Goal: Task Accomplishment & Management: Manage account settings

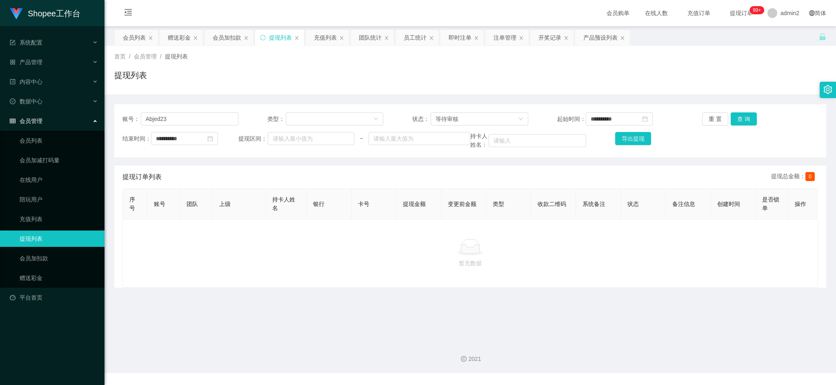
click at [588, 331] on main "**********" at bounding box center [469, 180] width 731 height 309
click at [328, 41] on div "充值列表" at bounding box center [325, 38] width 23 height 16
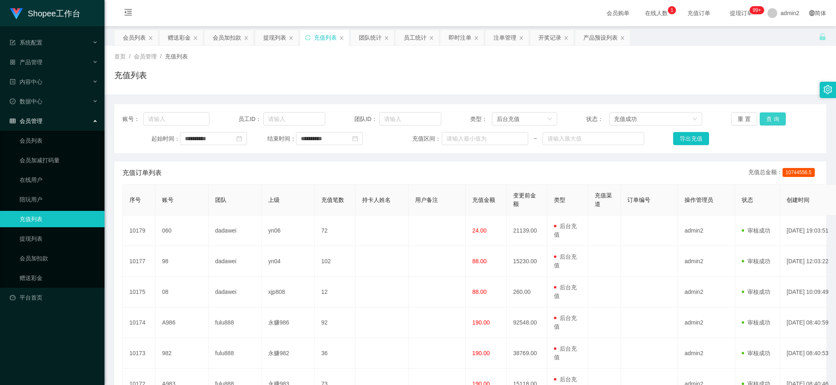
drag, startPoint x: 773, startPoint y: 121, endPoint x: 696, endPoint y: 153, distance: 83.8
click at [773, 121] on button "查 询" at bounding box center [773, 118] width 26 height 13
click at [230, 136] on input "**********" at bounding box center [213, 138] width 67 height 13
click at [238, 263] on link "今天" at bounding box center [236, 262] width 11 height 16
type input "**********"
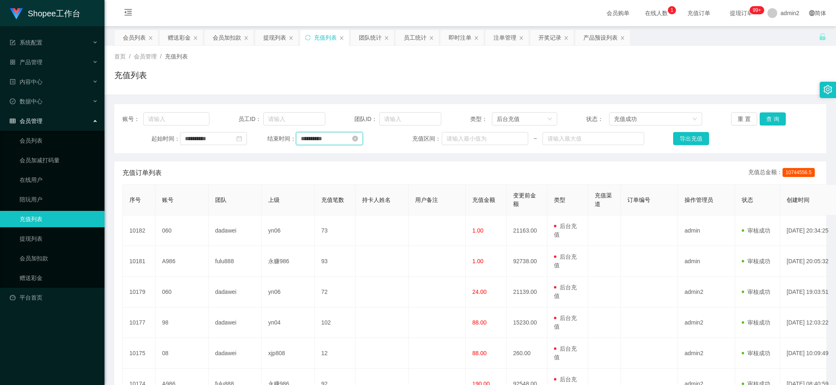
click at [348, 142] on input "**********" at bounding box center [329, 138] width 67 height 13
click at [349, 262] on link "今天" at bounding box center [351, 262] width 11 height 16
type input "**********"
click at [772, 116] on button "查 询" at bounding box center [773, 118] width 26 height 13
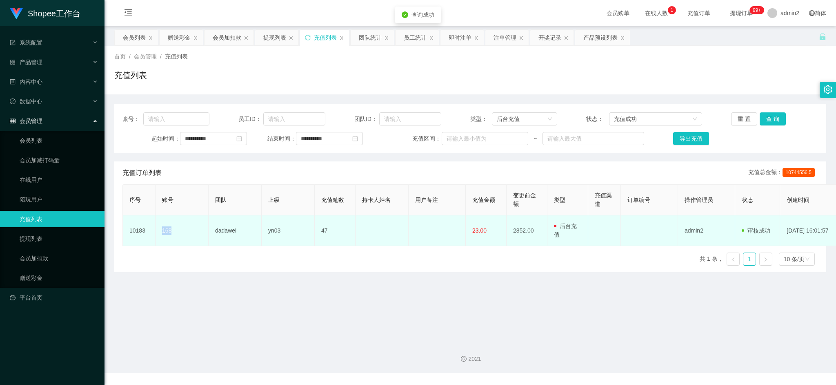
drag, startPoint x: 160, startPoint y: 229, endPoint x: 193, endPoint y: 231, distance: 33.9
click at [193, 231] on td "168" at bounding box center [182, 230] width 53 height 31
click at [186, 230] on td "168" at bounding box center [182, 230] width 53 height 31
drag, startPoint x: 169, startPoint y: 231, endPoint x: 198, endPoint y: 232, distance: 29.0
click at [198, 232] on td "168" at bounding box center [182, 230] width 53 height 31
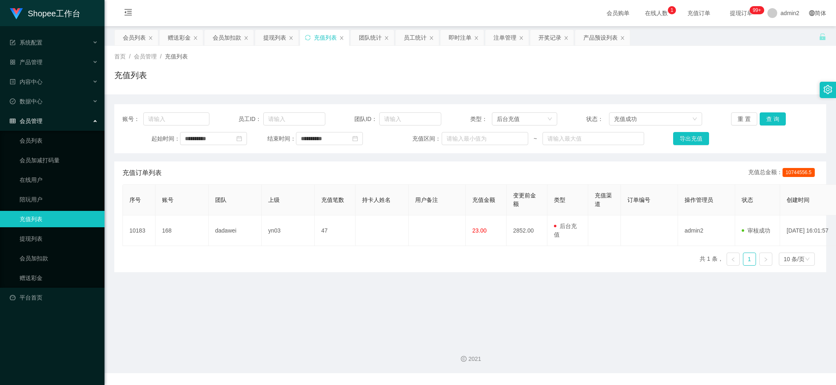
click at [261, 260] on div "序号 账号 团队 上级 充值笔数 持卡人姓名 用户备注 充值金额 变更前金额 类型 充值渠道 订单编号 操作管理员 状态 创建时间 操作 10183 168 …" at bounding box center [470, 228] width 696 height 88
click at [506, 260] on div "序号 账号 团队 上级 充值笔数 持卡人姓名 用户备注 充值金额 变更前金额 类型 充值渠道 订单编号 操作管理员 状态 创建时间 操作 10183 168 …" at bounding box center [470, 228] width 696 height 88
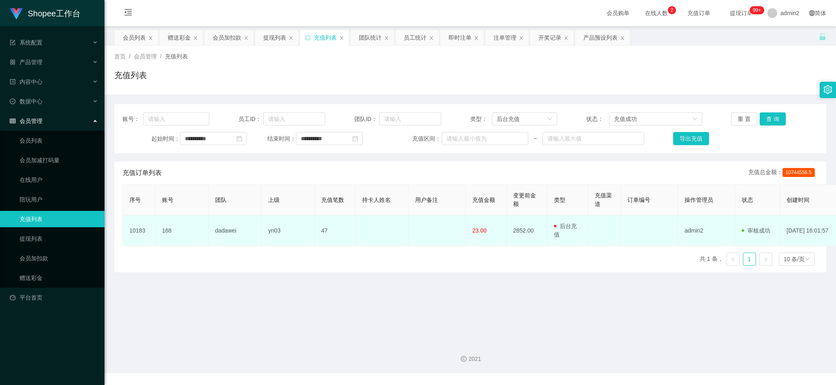
click at [218, 242] on td "dadawei" at bounding box center [235, 230] width 53 height 31
drag, startPoint x: 157, startPoint y: 233, endPoint x: 197, endPoint y: 237, distance: 39.7
click at [197, 237] on td "168" at bounding box center [182, 230] width 53 height 31
copy td "168"
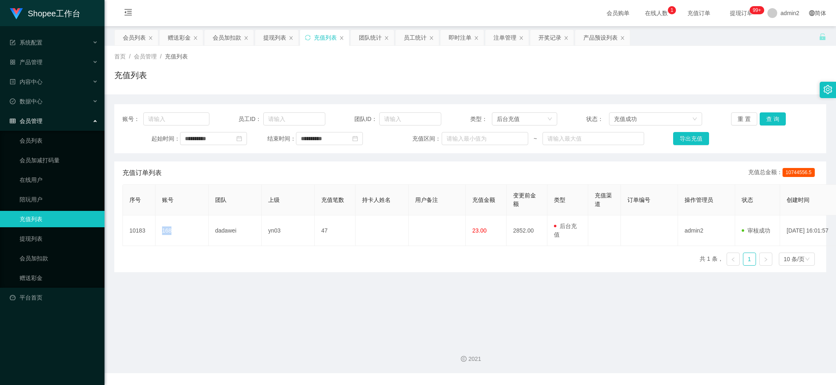
drag, startPoint x: 611, startPoint y: 339, endPoint x: 563, endPoint y: 319, distance: 52.4
click at [611, 339] on div "2021" at bounding box center [469, 354] width 731 height 38
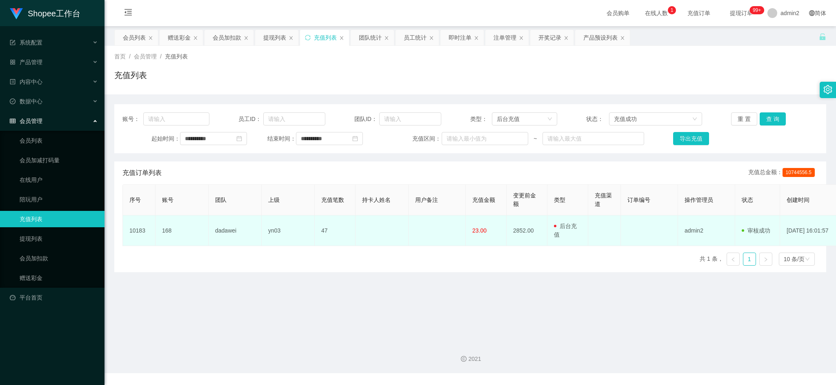
click at [316, 231] on td "47" at bounding box center [335, 230] width 41 height 31
drag, startPoint x: 466, startPoint y: 231, endPoint x: 500, endPoint y: 233, distance: 34.0
click at [500, 233] on td "23.00" at bounding box center [486, 230] width 41 height 31
click at [520, 233] on td "2852.00" at bounding box center [527, 230] width 41 height 31
drag, startPoint x: 266, startPoint y: 229, endPoint x: 298, endPoint y: 231, distance: 31.5
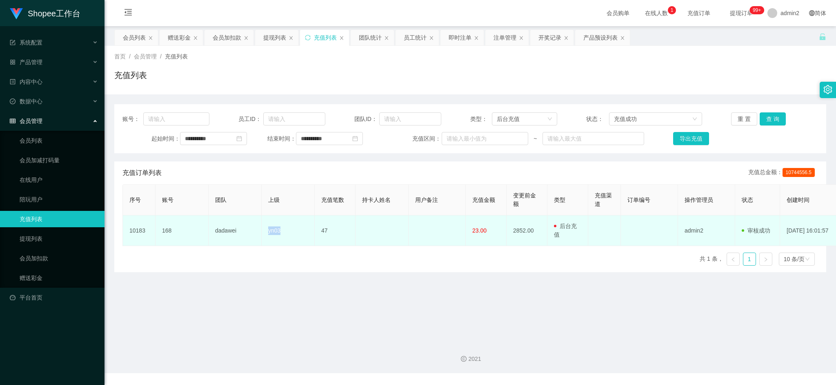
click at [298, 231] on td "yn03" at bounding box center [288, 230] width 53 height 31
copy td "yn03"
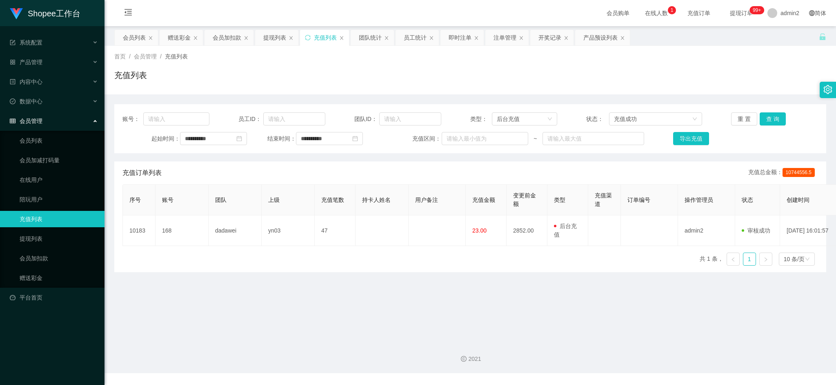
drag, startPoint x: 349, startPoint y: 286, endPoint x: 351, endPoint y: 279, distance: 7.2
click at [351, 279] on main "**********" at bounding box center [469, 180] width 731 height 309
click at [265, 38] on div "提现列表" at bounding box center [274, 38] width 23 height 16
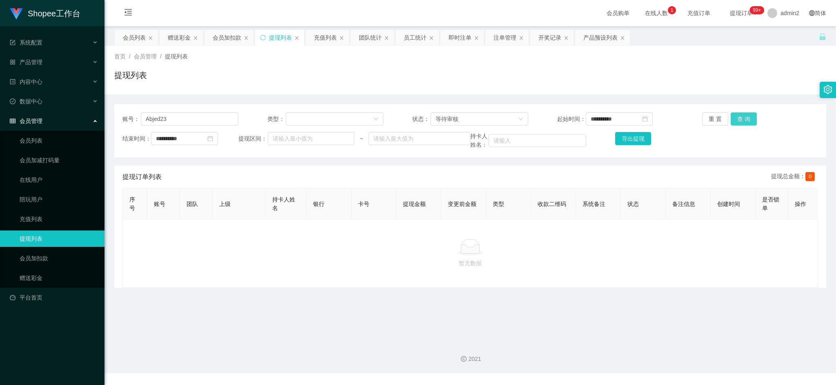
click at [745, 118] on button "查 询" at bounding box center [744, 118] width 26 height 13
click at [471, 122] on div "等待审核" at bounding box center [477, 119] width 82 height 12
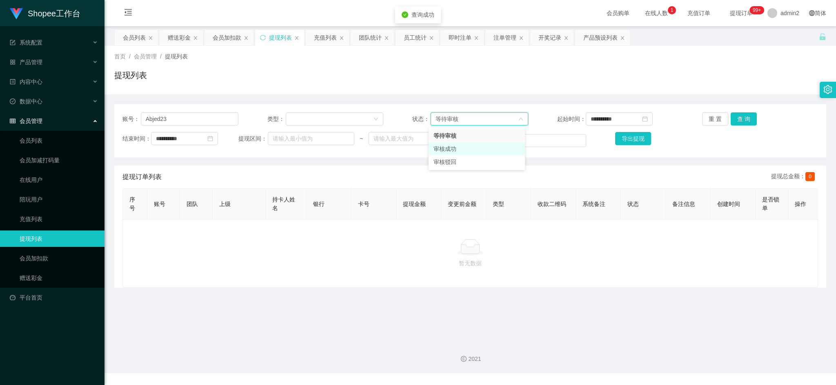
click at [457, 147] on li "审核成功" at bounding box center [477, 148] width 96 height 13
click at [745, 119] on button "查 询" at bounding box center [744, 118] width 26 height 13
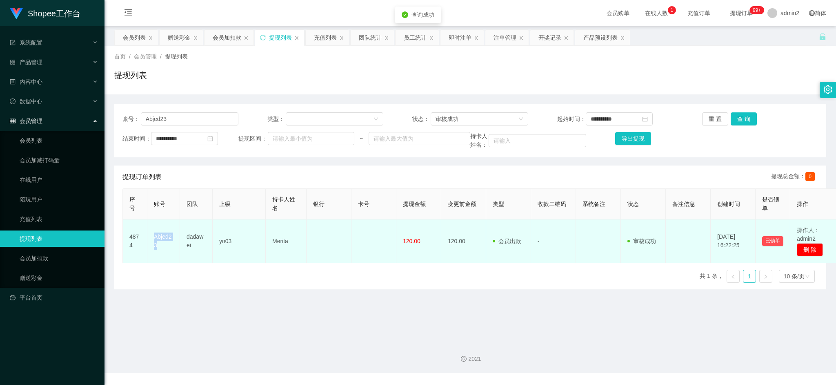
drag, startPoint x: 151, startPoint y: 236, endPoint x: 176, endPoint y: 245, distance: 26.3
click at [176, 245] on td "Abjed23" at bounding box center [163, 241] width 33 height 44
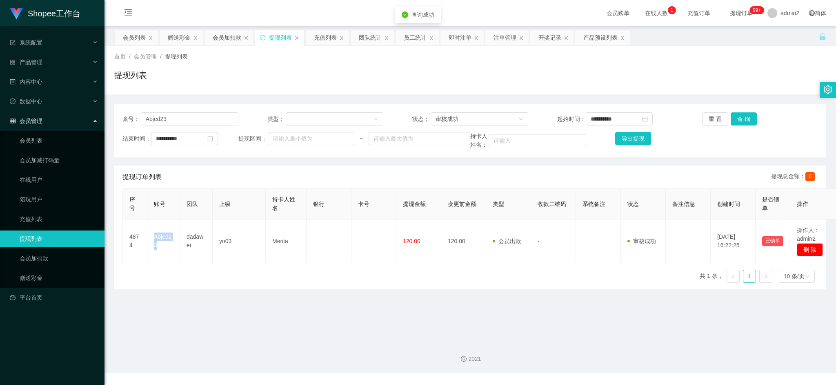
copy td "Abjed23"
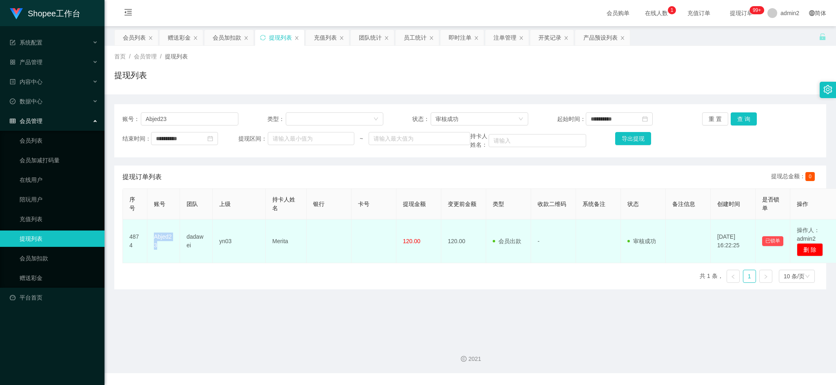
drag, startPoint x: 352, startPoint y: 251, endPoint x: 388, endPoint y: 246, distance: 36.7
click at [352, 251] on td at bounding box center [373, 241] width 45 height 44
drag, startPoint x: 393, startPoint y: 240, endPoint x: 427, endPoint y: 242, distance: 33.5
click at [427, 242] on tr "4874 Abjed23 dadawei yn03 Merita 120.00 120.00 会员出款 人工取款 - 审核驳回 审核成功 等待审核 [DATE…" at bounding box center [481, 241] width 716 height 44
copy tr "120.00"
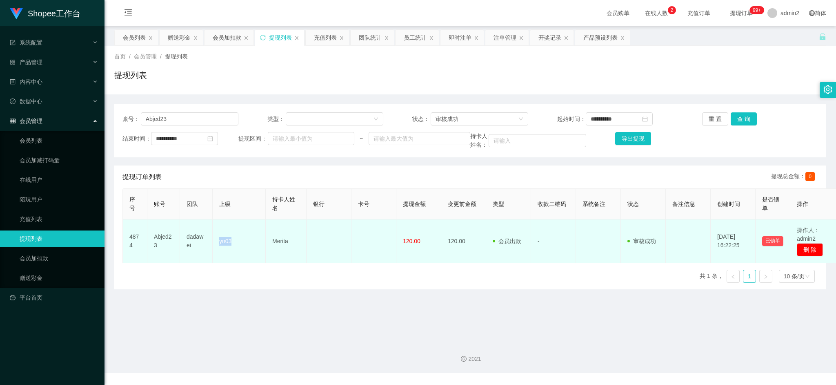
drag, startPoint x: 220, startPoint y: 243, endPoint x: 259, endPoint y: 243, distance: 39.2
click at [259, 243] on td "yn03" at bounding box center [239, 241] width 53 height 44
copy td "yn03"
